Goal: Register for event/course

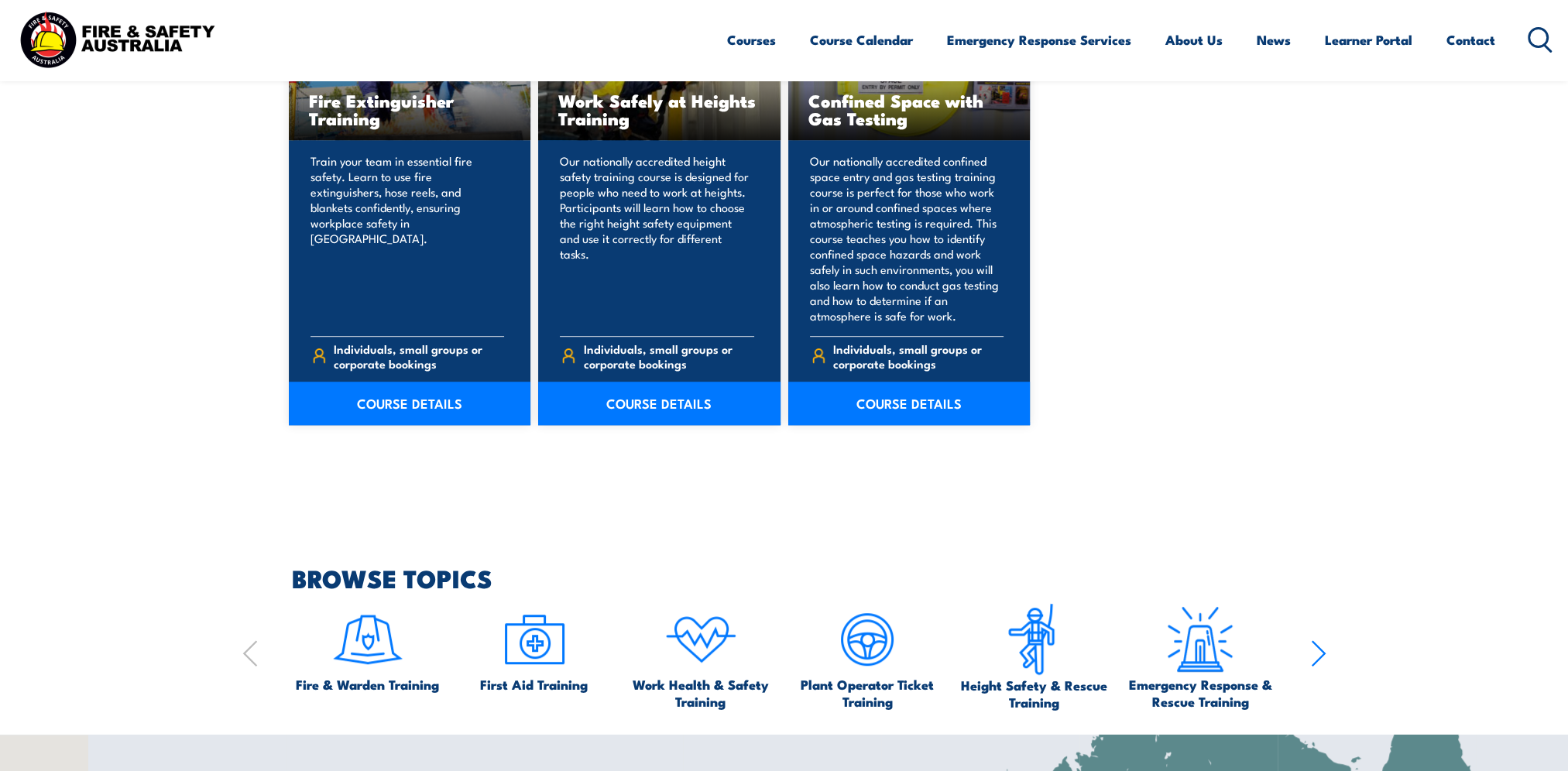
scroll to position [1083, 0]
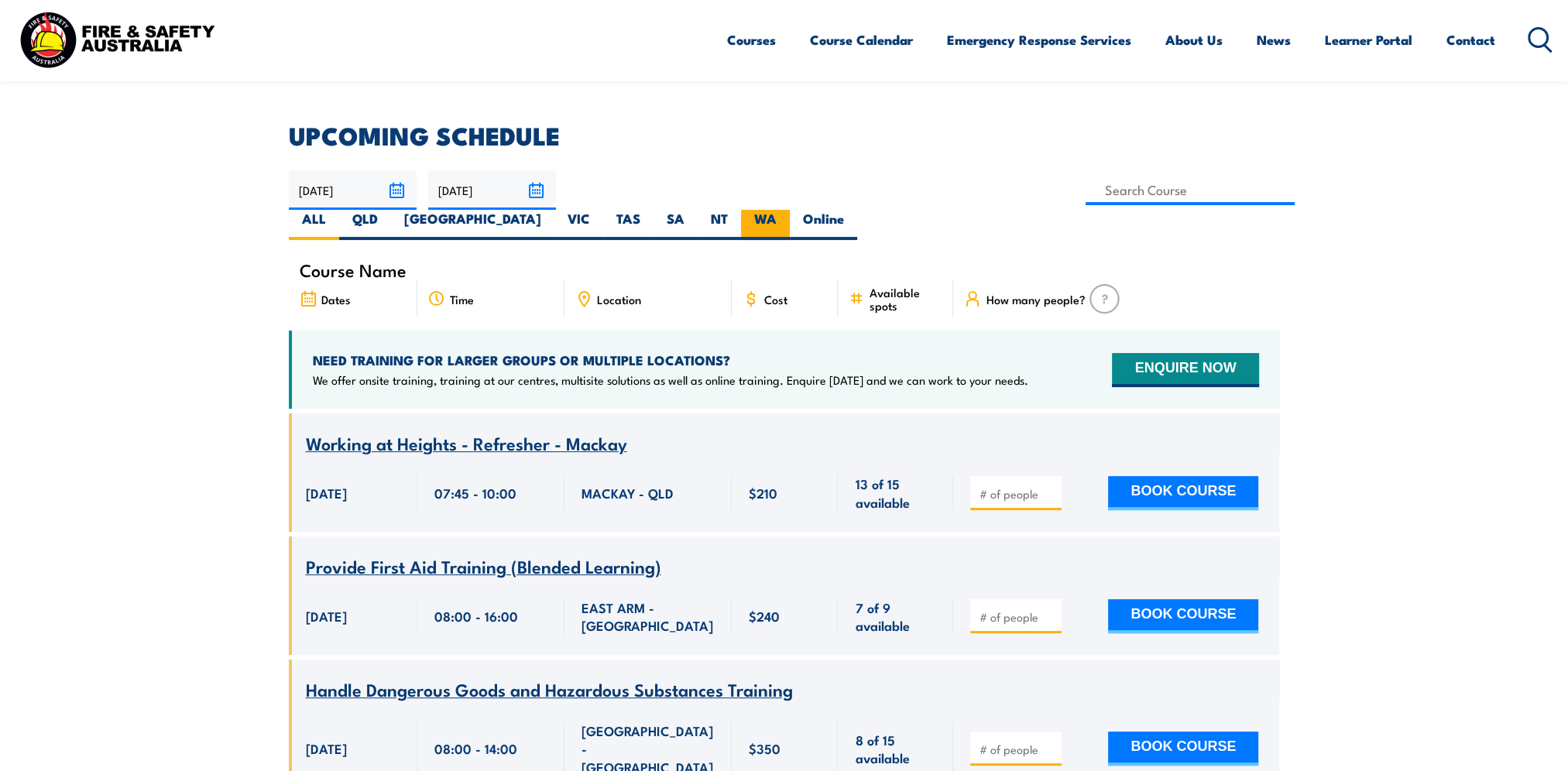
click at [789, 210] on label "WA" at bounding box center [766, 224] width 49 height 30
click at [787, 210] on input "WA" at bounding box center [781, 214] width 10 height 10
radio input "true"
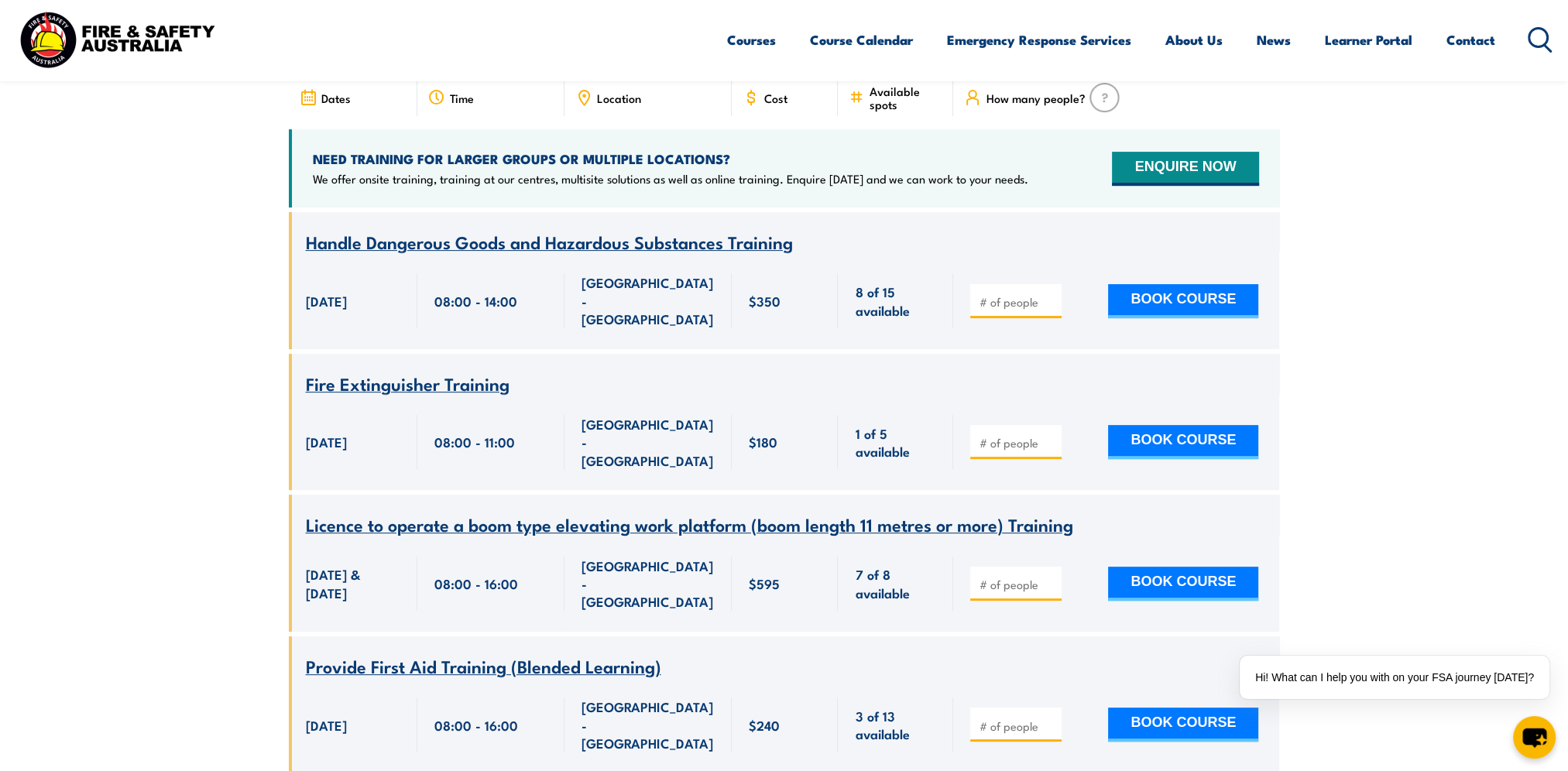
scroll to position [124, 0]
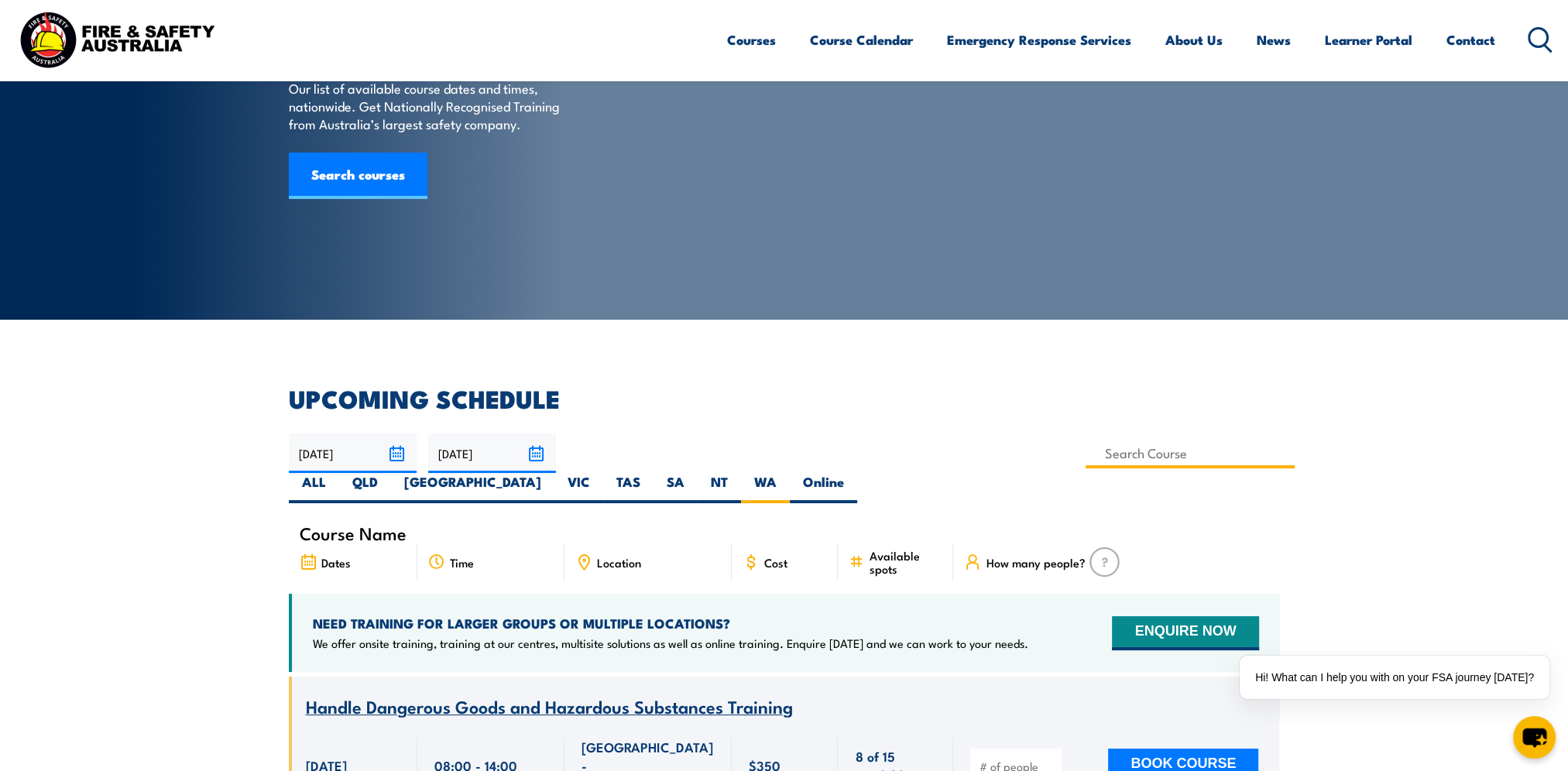
click at [1085, 457] on input at bounding box center [1190, 452] width 210 height 30
type input "Confined Space Entry with Gas Testing & Permit Issuer (2 days) Training"
